Goal: Information Seeking & Learning: Understand process/instructions

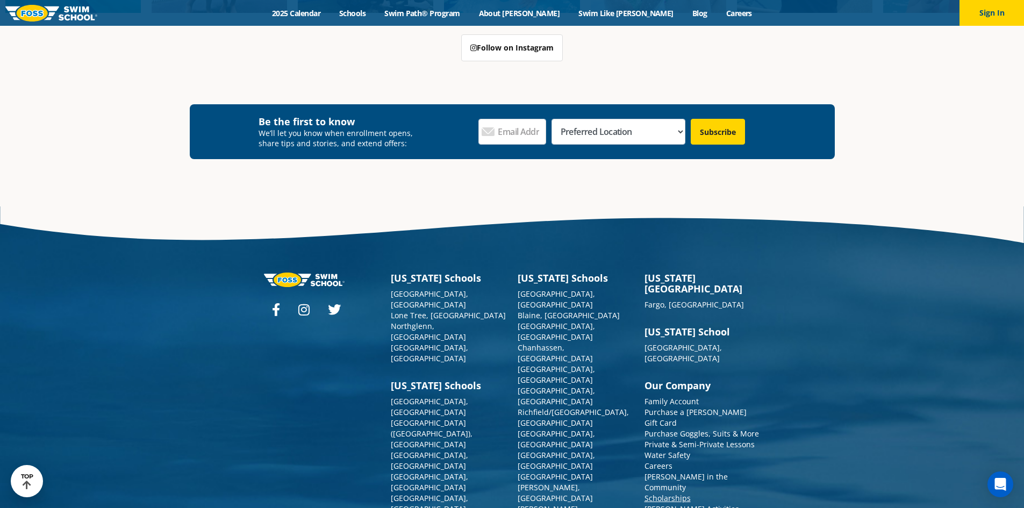
scroll to position [3999, 0]
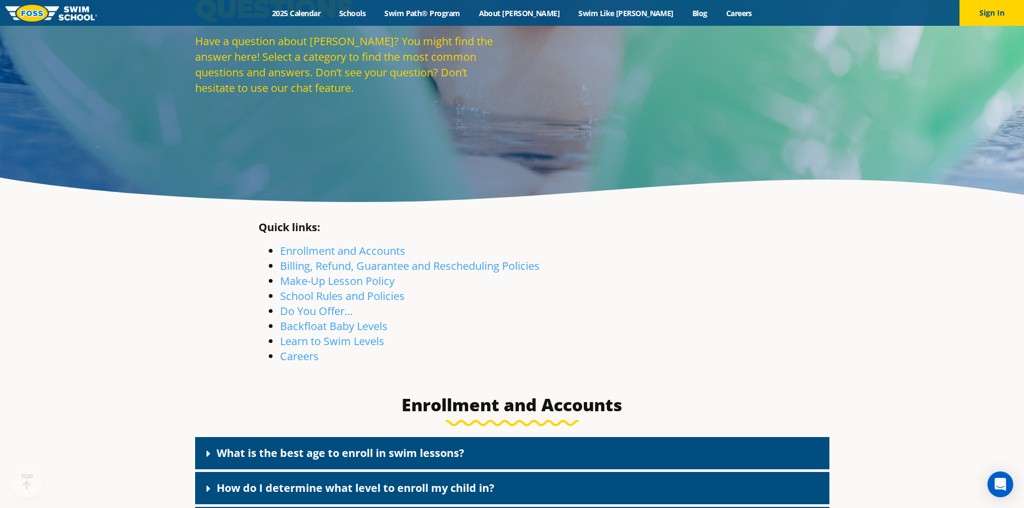
scroll to position [161, 0]
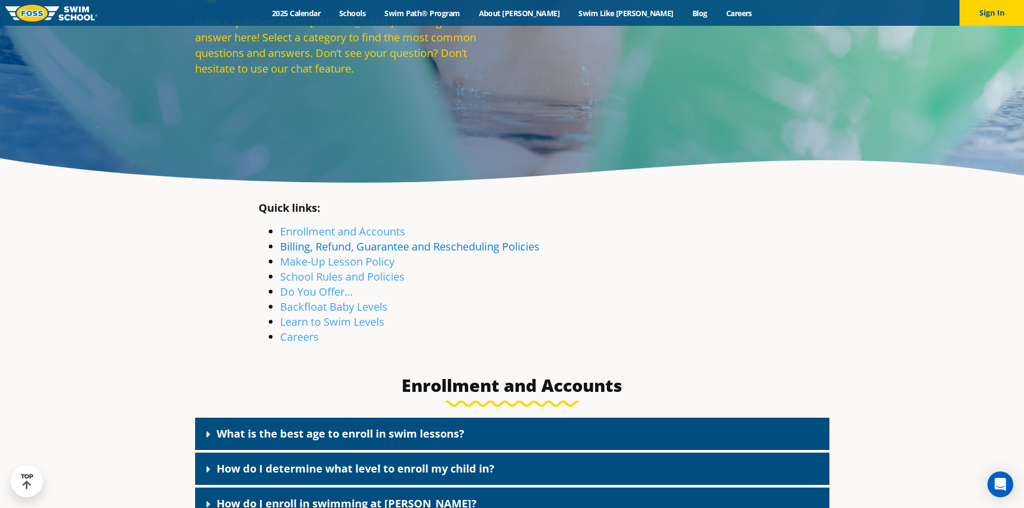
click at [311, 249] on link "Billing, Refund, Guarantee and Rescheduling Policies" at bounding box center [410, 246] width 260 height 15
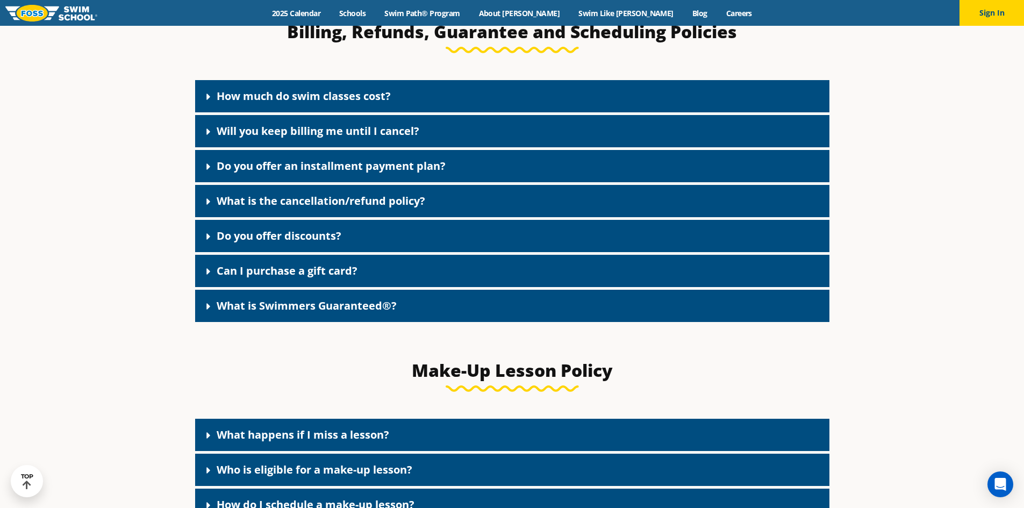
scroll to position [819, 0]
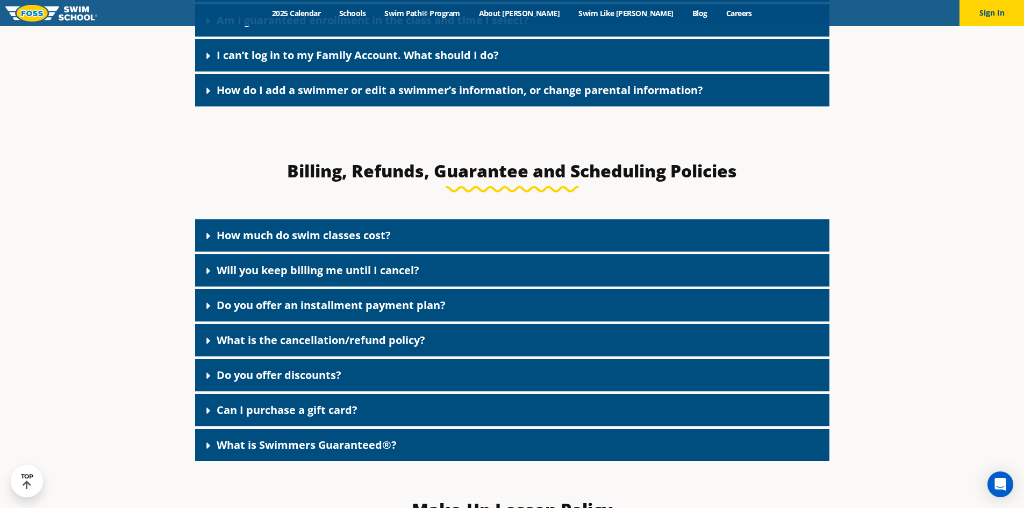
click at [411, 334] on div "What is the cancellation/refund policy?" at bounding box center [512, 340] width 634 height 32
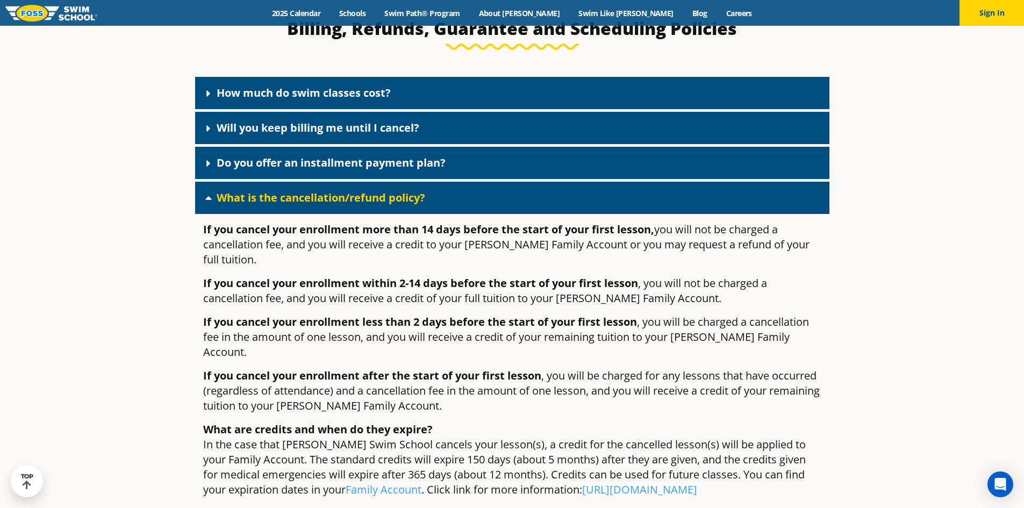
scroll to position [980, 0]
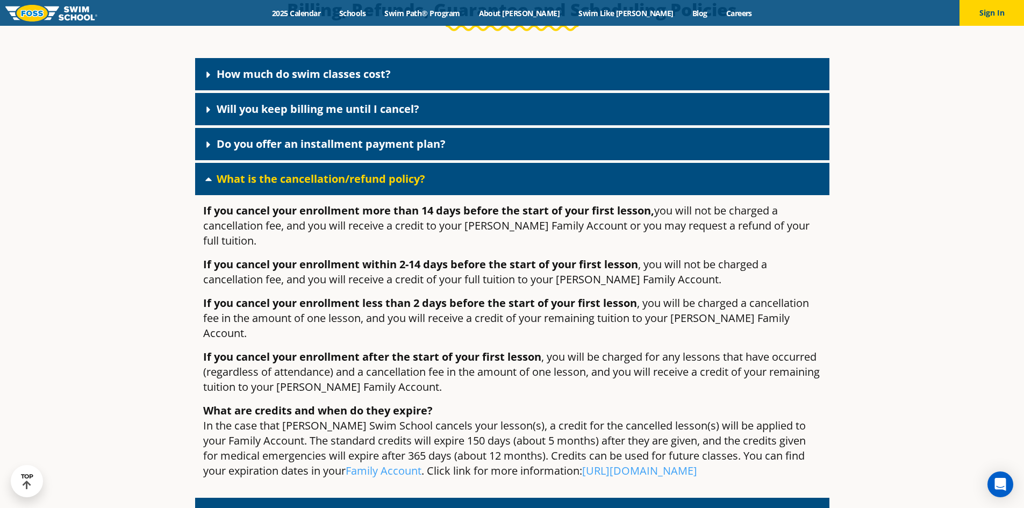
drag, startPoint x: 206, startPoint y: 216, endPoint x: 534, endPoint y: 458, distance: 407.6
click at [534, 458] on div "If you cancel your enrollment more than 14 days before the start of your first …" at bounding box center [512, 345] width 634 height 300
copy div "Lo ips dolors amet consectetu adip elit 79 sedd eiusmo tem incid ut labo etdol …"
